Goal: Book appointment/travel/reservation

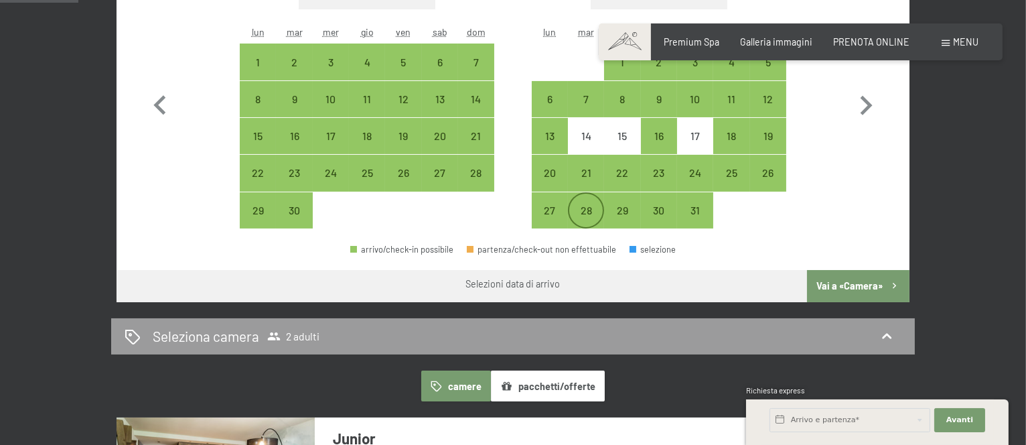
scroll to position [349, 0]
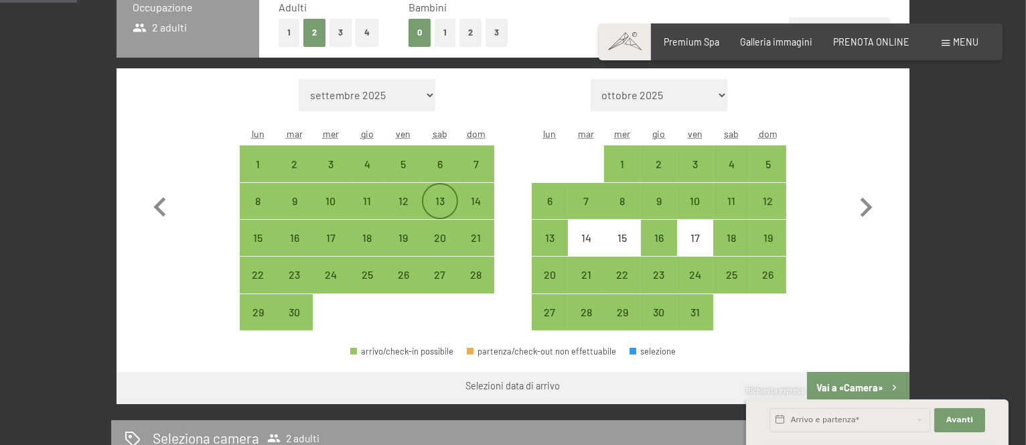
click at [440, 204] on div "13" at bounding box center [439, 212] width 33 height 33
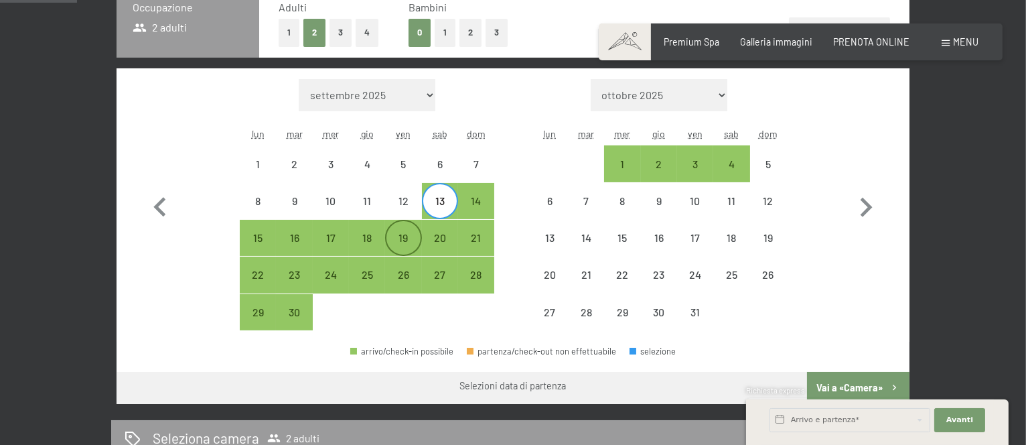
click at [410, 240] on div "19" at bounding box center [402, 248] width 33 height 33
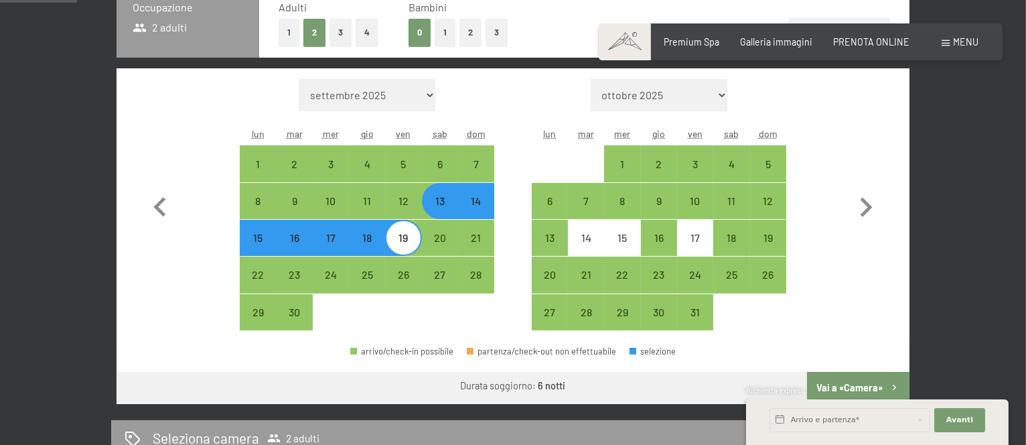
click at [857, 387] on div "Richiesta express" at bounding box center [877, 391] width 263 height 13
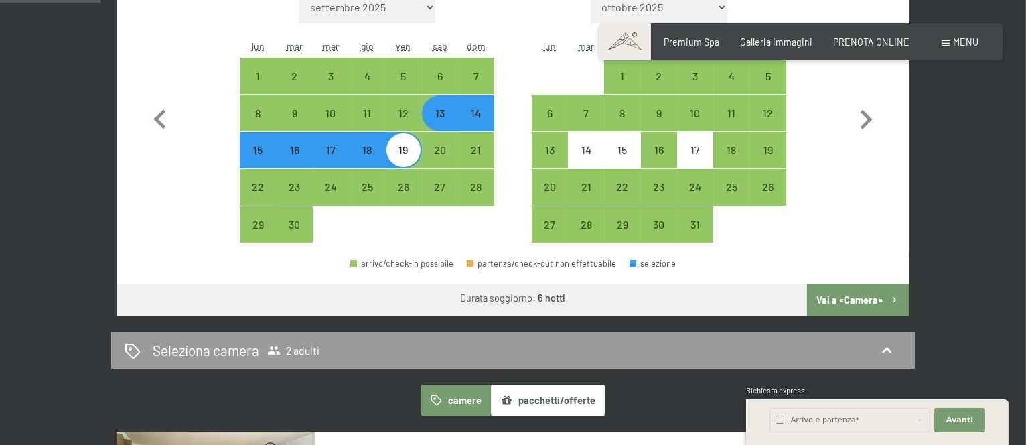
scroll to position [438, 0]
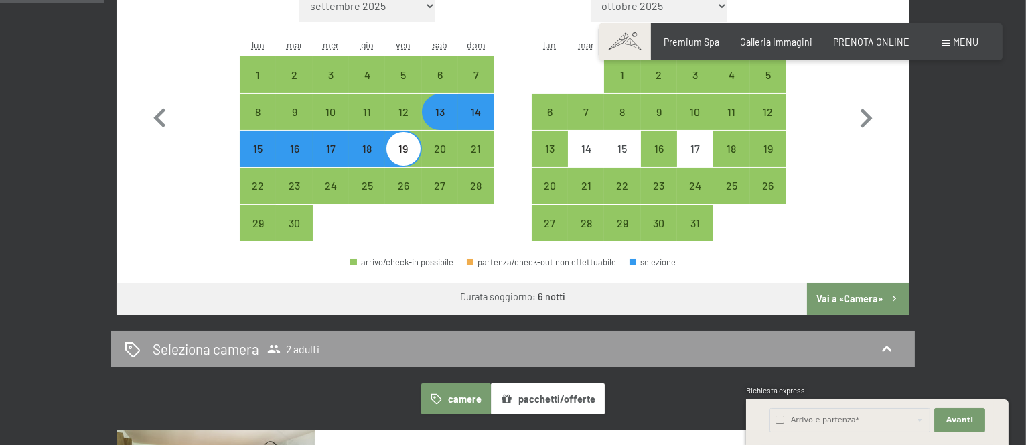
click at [871, 300] on button "Vai a «Camera»" at bounding box center [858, 299] width 102 height 32
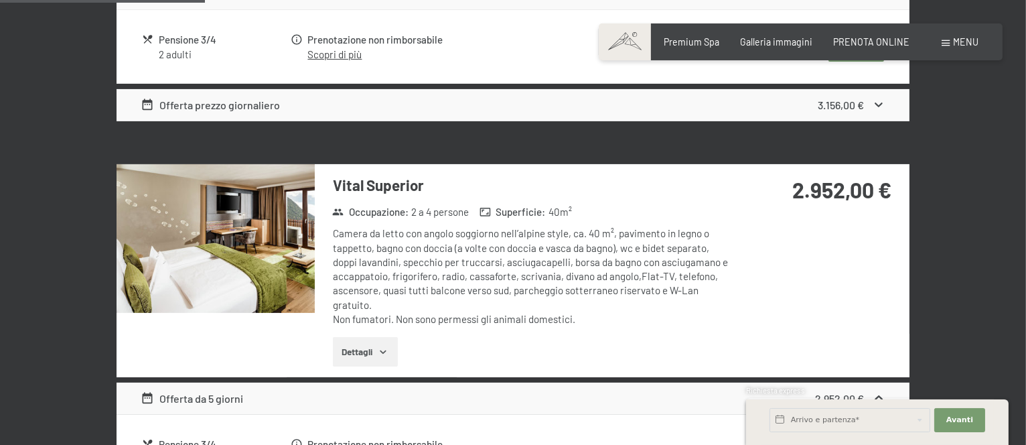
scroll to position [648, 0]
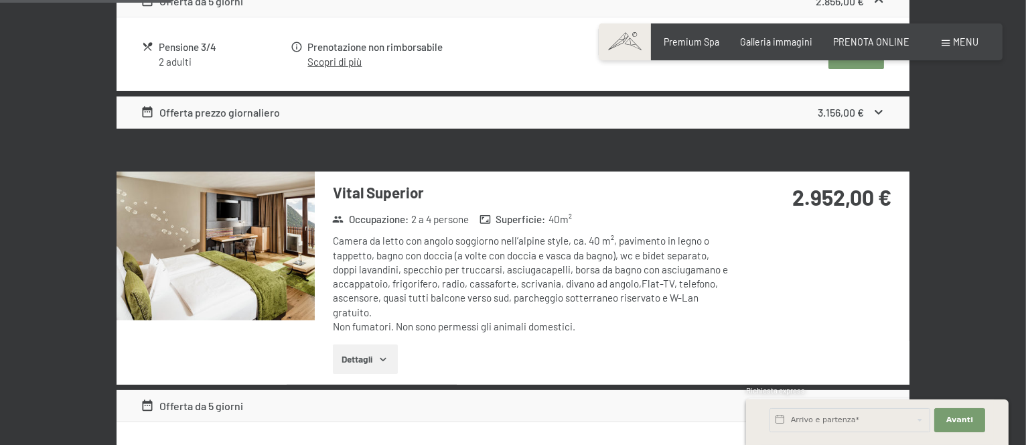
click at [235, 212] on img at bounding box center [216, 245] width 198 height 149
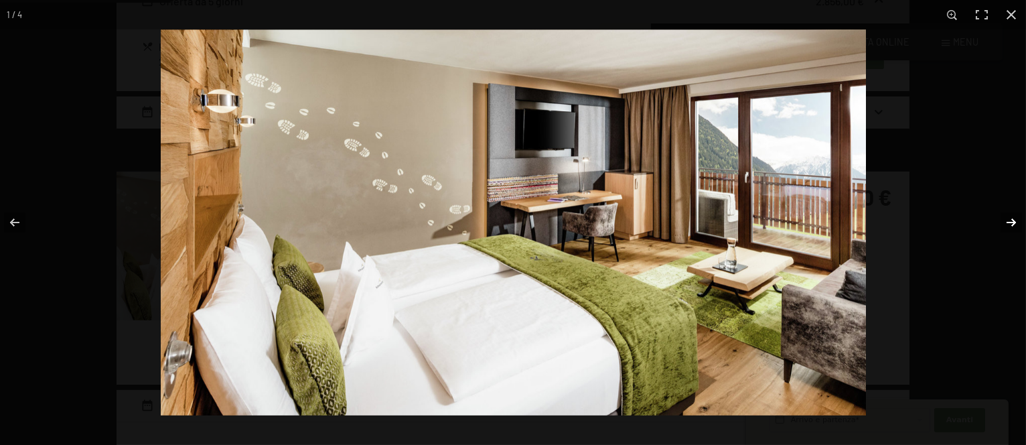
click at [1010, 220] on button "button" at bounding box center [1002, 222] width 47 height 67
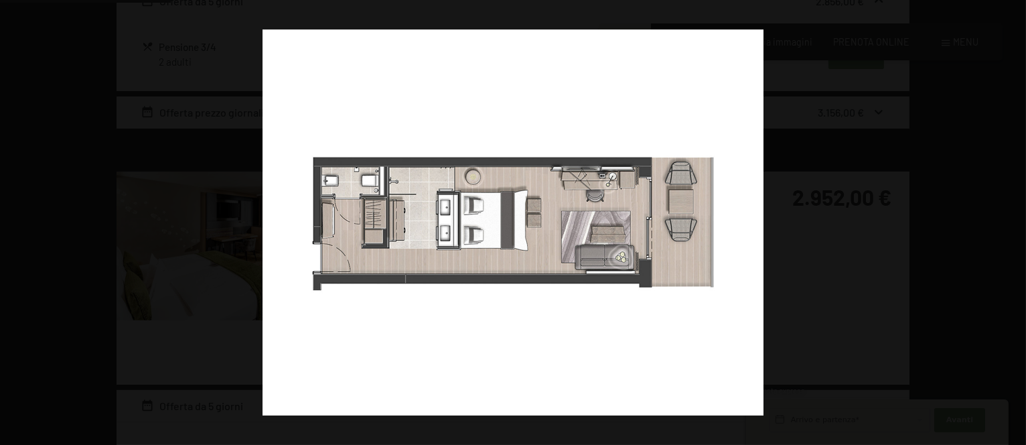
click at [1010, 220] on button "button" at bounding box center [1002, 222] width 47 height 67
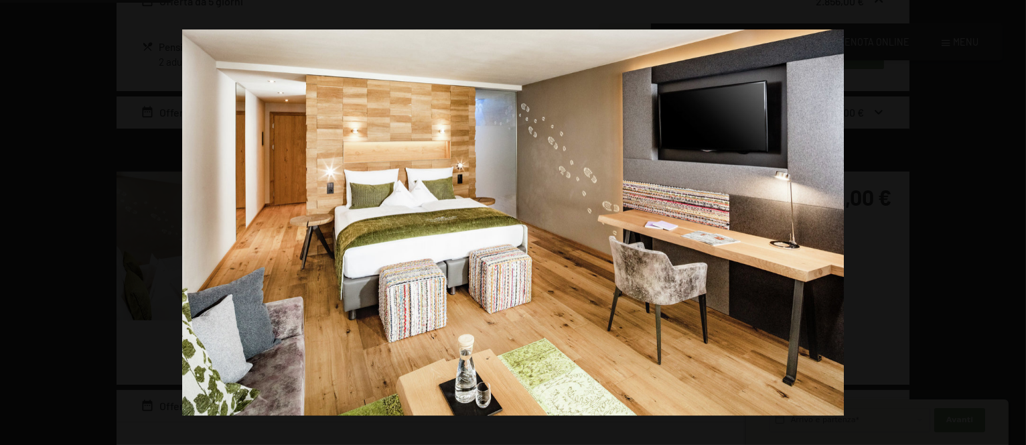
click at [1010, 220] on button "button" at bounding box center [1002, 222] width 47 height 67
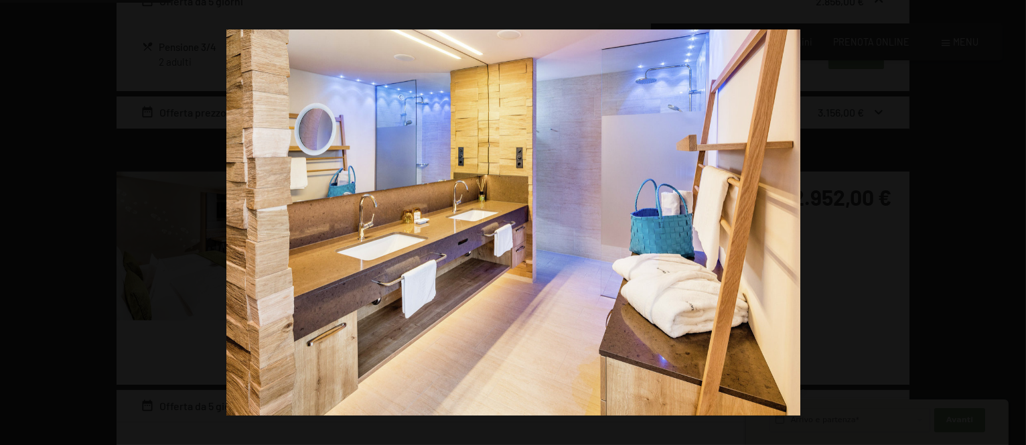
click at [1010, 220] on button "button" at bounding box center [1002, 222] width 47 height 67
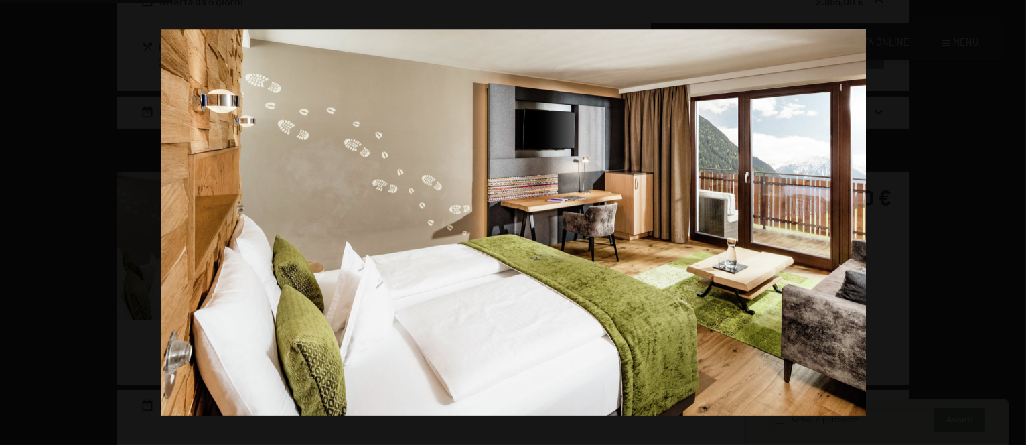
click at [1010, 220] on button "button" at bounding box center [1002, 222] width 47 height 67
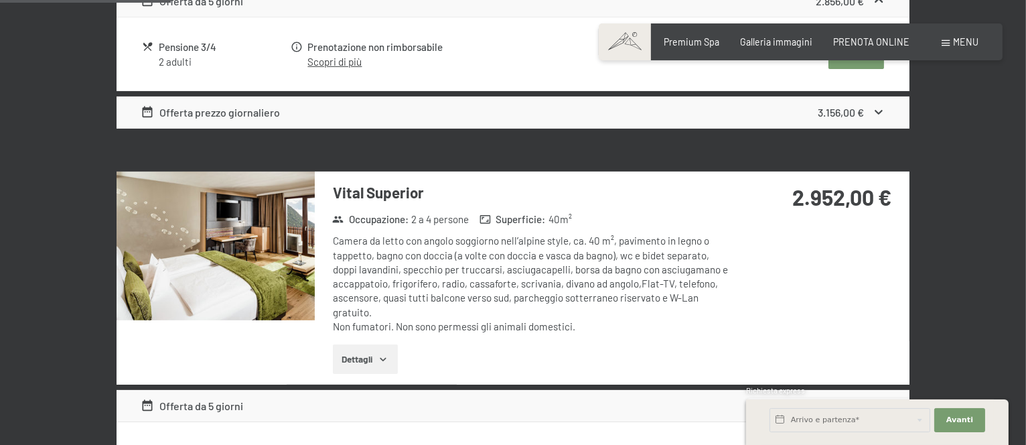
click at [0, 0] on div at bounding box center [0, 0] width 0 height 0
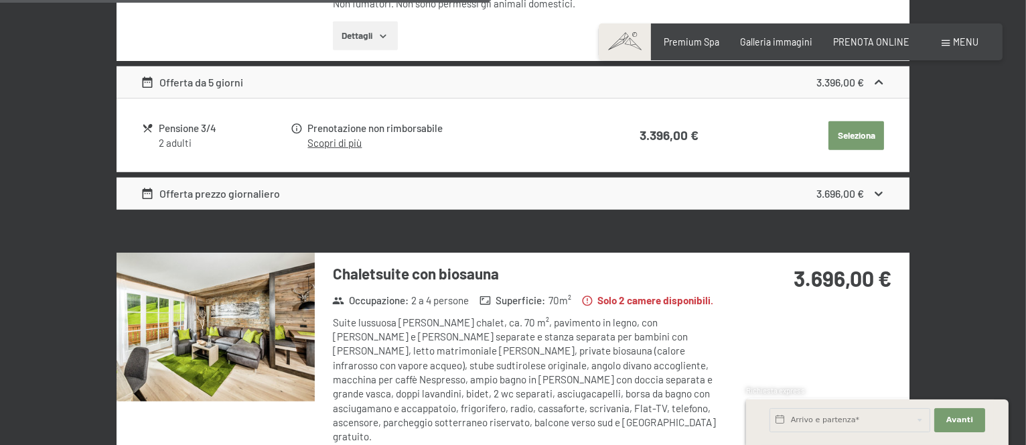
scroll to position [1987, 0]
